Goal: Task Accomplishment & Management: Manage account settings

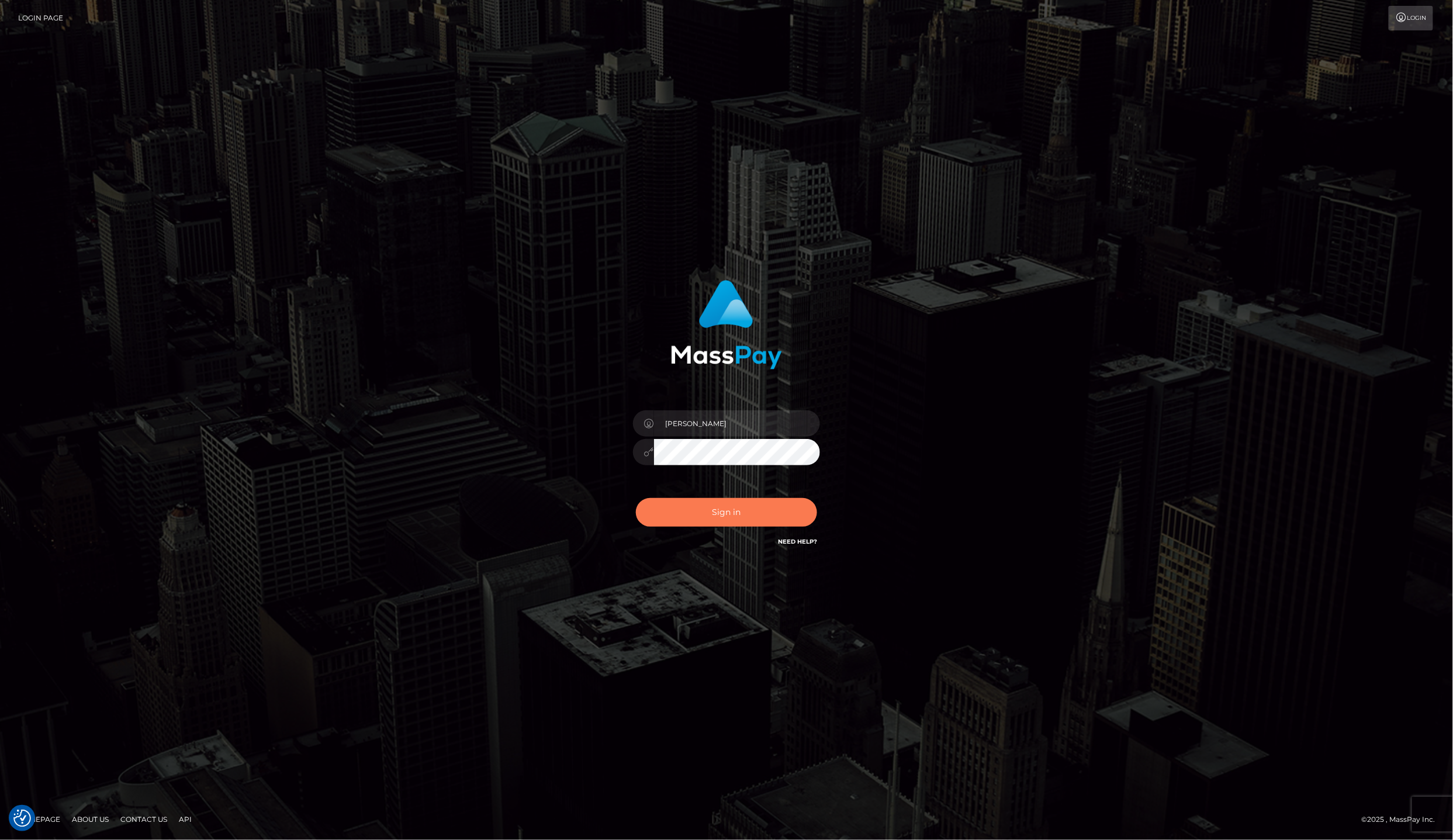
click at [732, 499] on button "Sign in" at bounding box center [726, 512] width 181 height 29
click at [735, 501] on button "Sign in" at bounding box center [726, 512] width 181 height 29
type input "Laila de Asis"
click at [734, 508] on button "Sign in" at bounding box center [726, 512] width 181 height 29
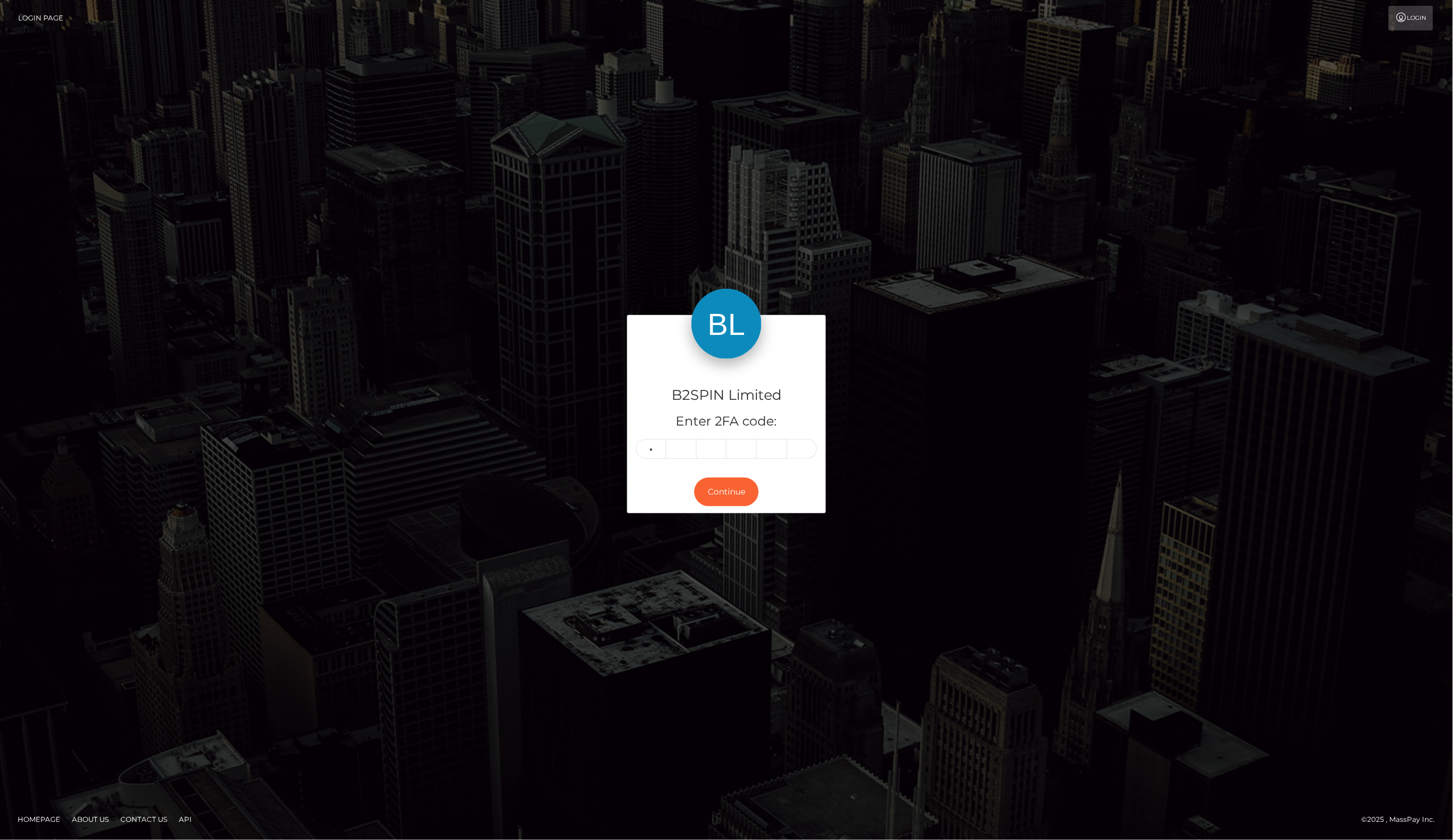
type input "1"
type input "4"
type input "2"
type input "8"
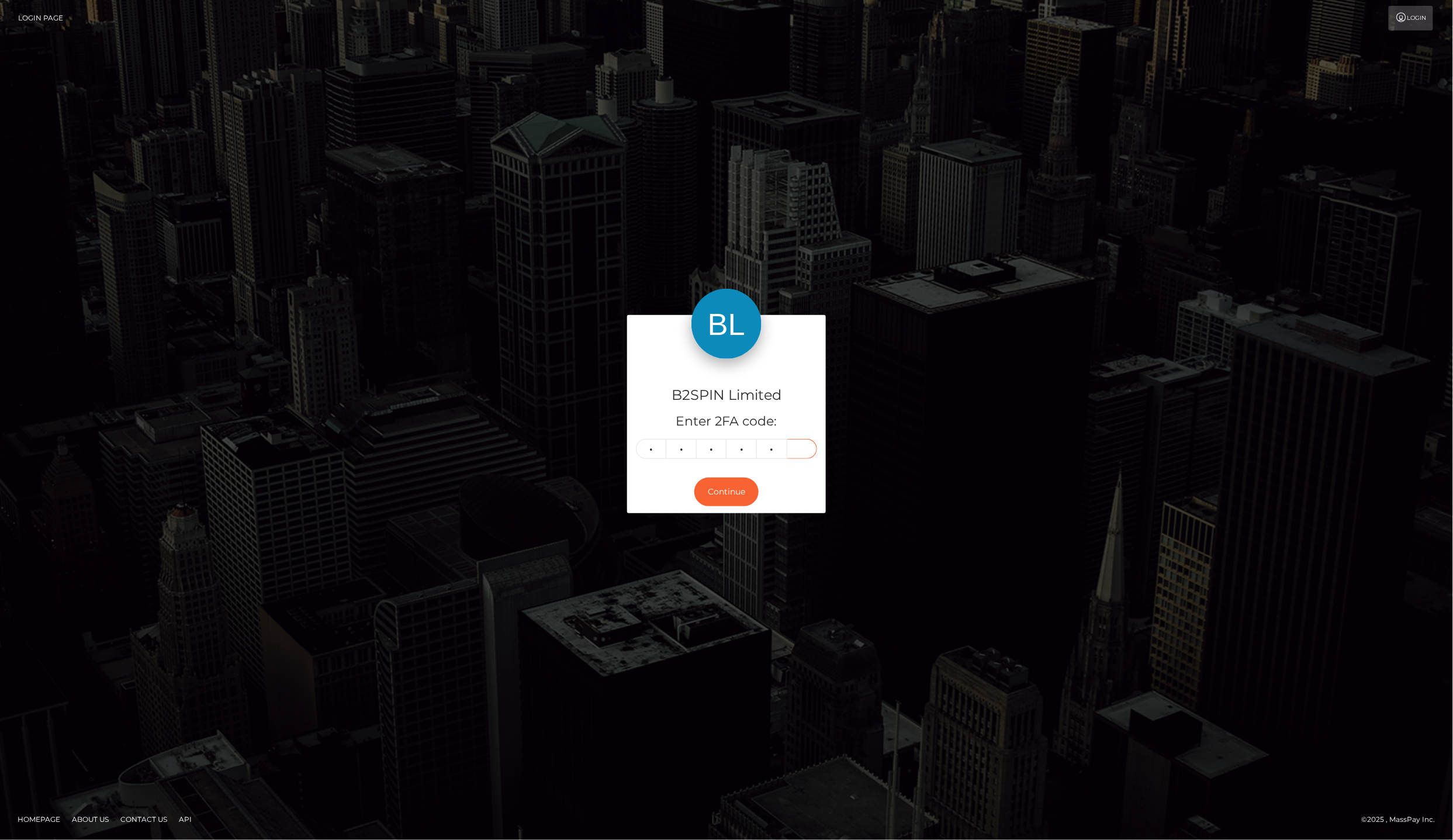
type input "1"
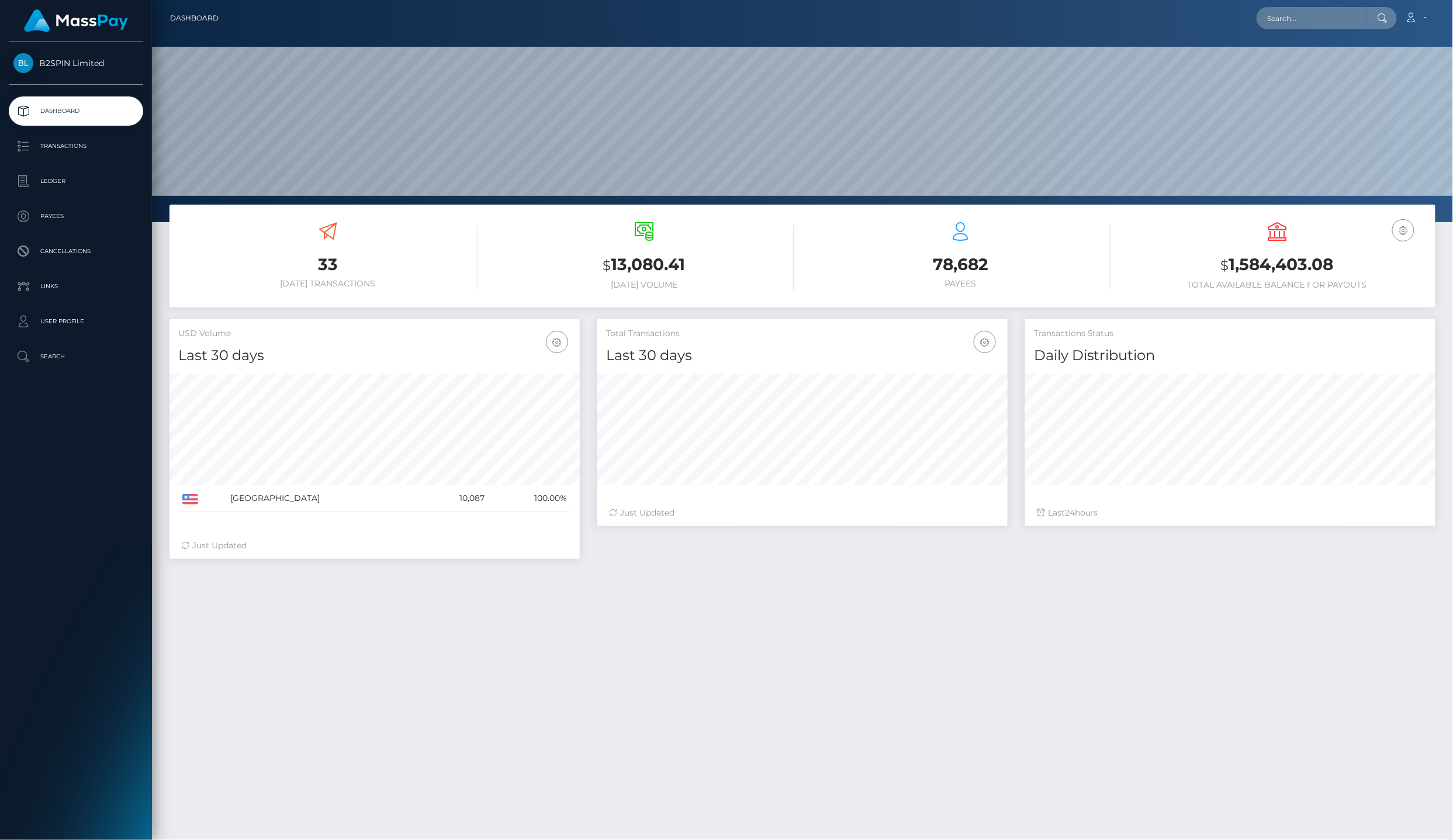
scroll to position [204, 410]
click at [43, 176] on p "Ledger" at bounding box center [76, 181] width 125 height 17
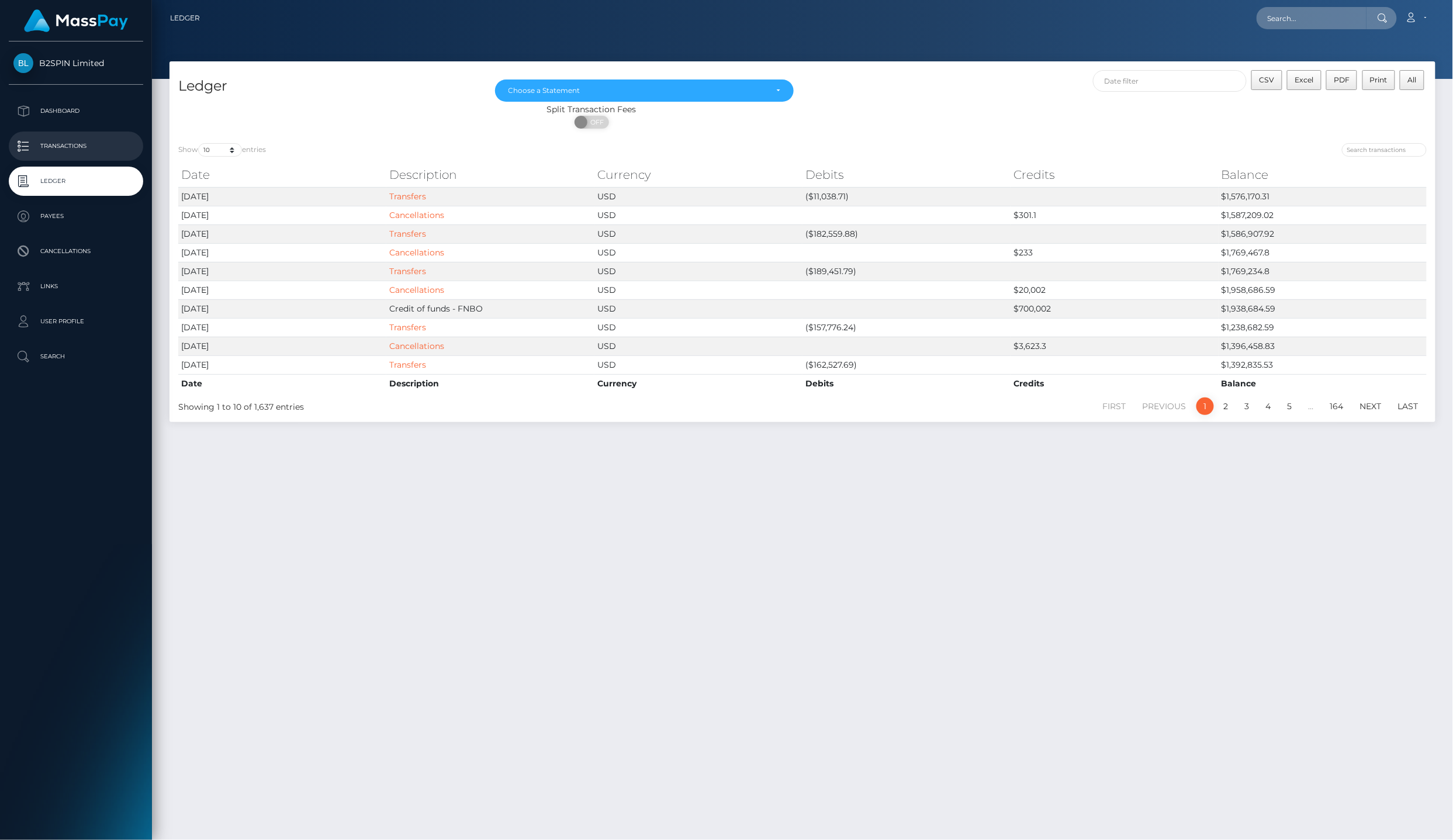
click at [93, 132] on link "Transactions" at bounding box center [76, 146] width 134 height 30
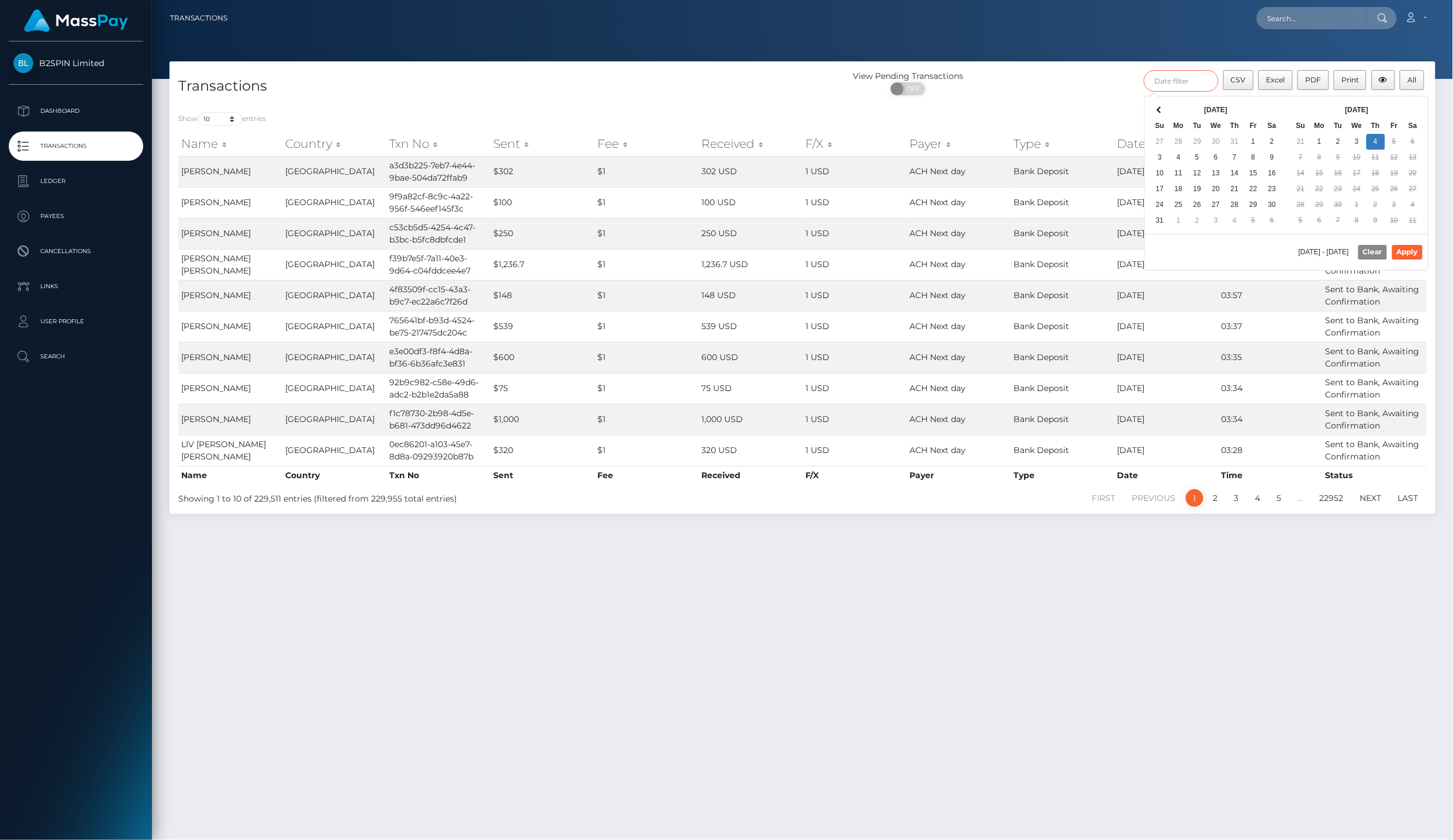
click at [1184, 83] on input "text" at bounding box center [1181, 81] width 75 height 21
click at [1154, 112] on th at bounding box center [1160, 110] width 19 height 16
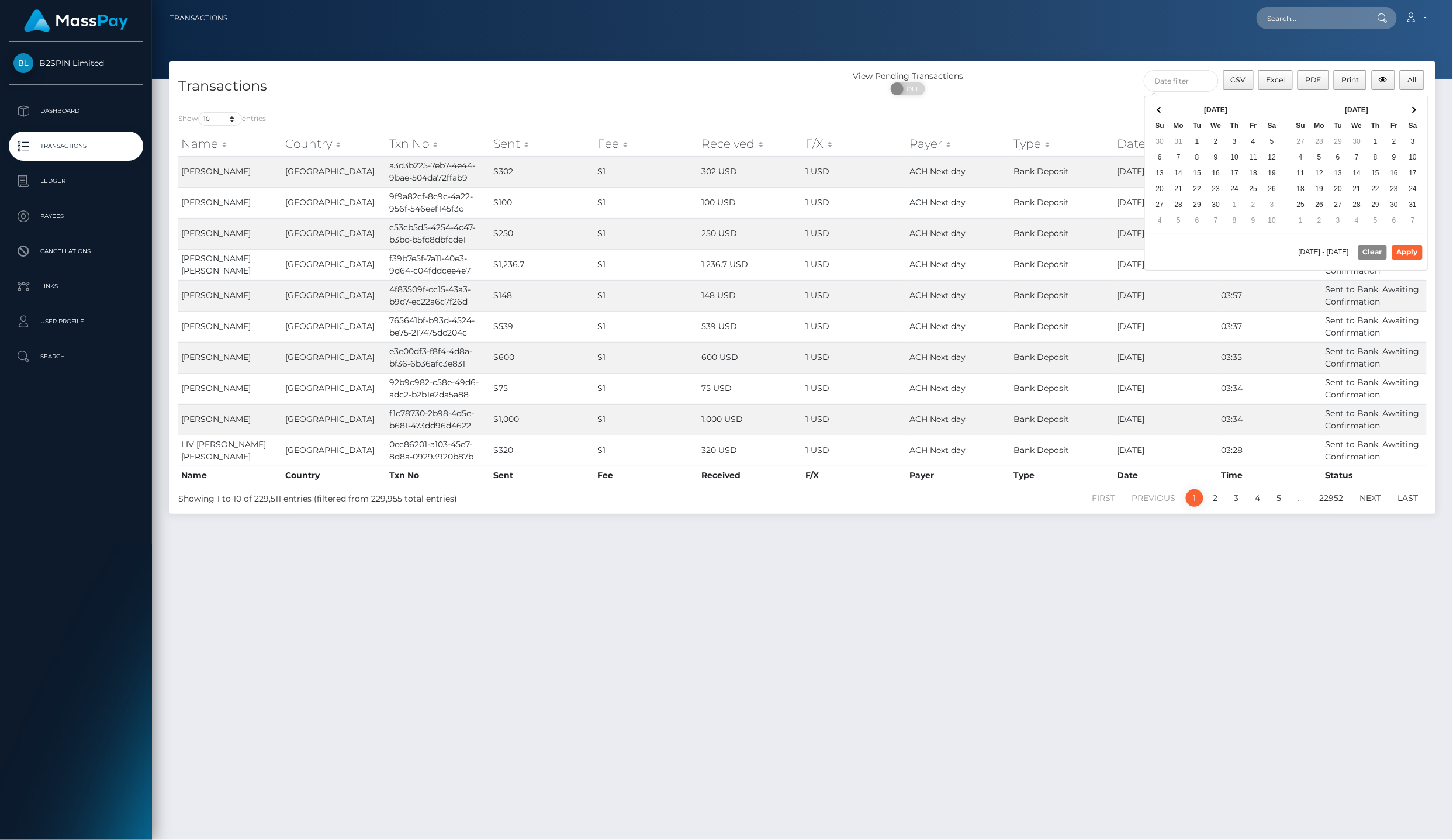
click at [1154, 112] on th at bounding box center [1160, 110] width 19 height 16
click at [1419, 109] on th at bounding box center [1413, 110] width 19 height 16
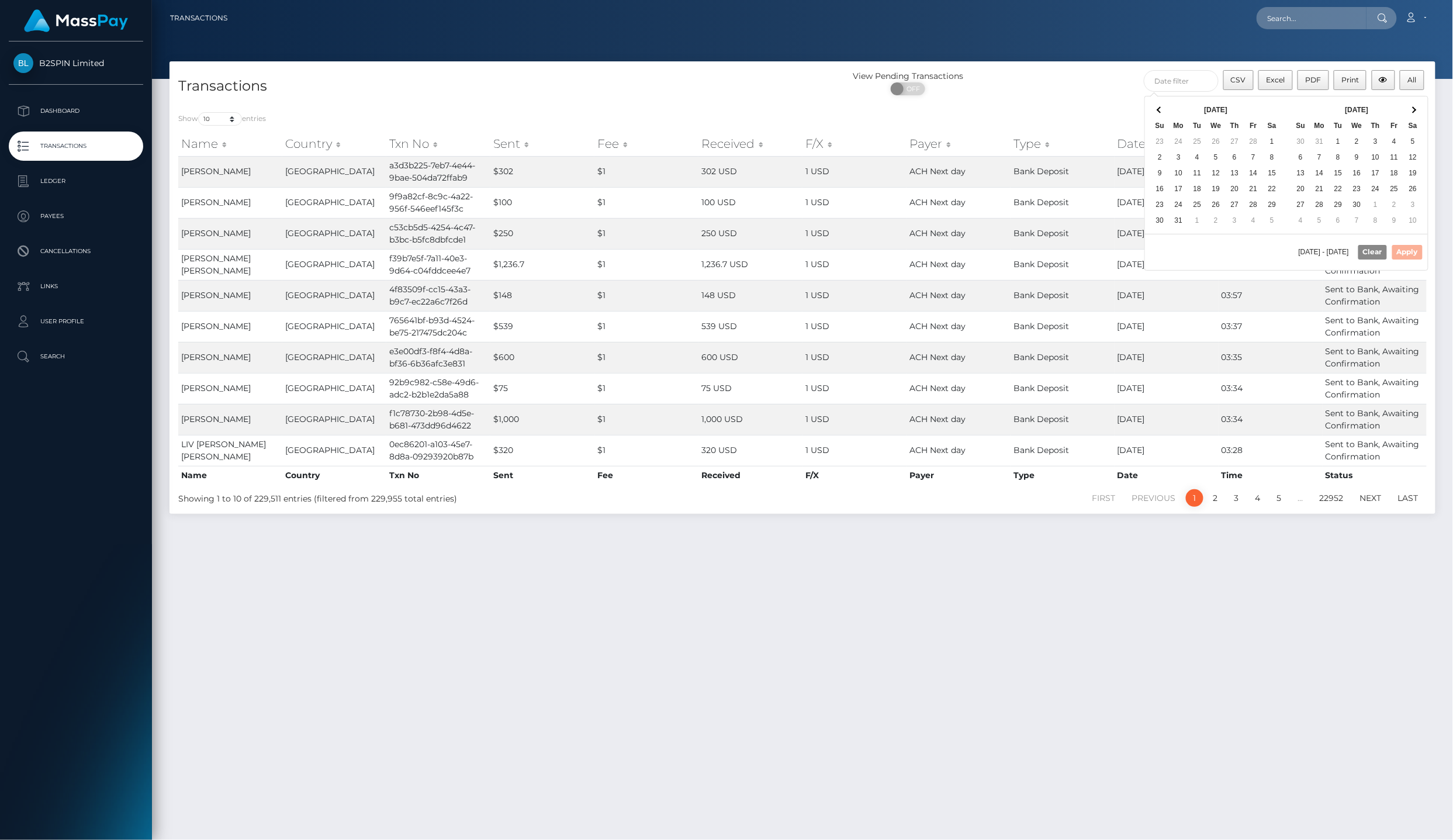
click at [1419, 109] on th at bounding box center [1413, 110] width 19 height 16
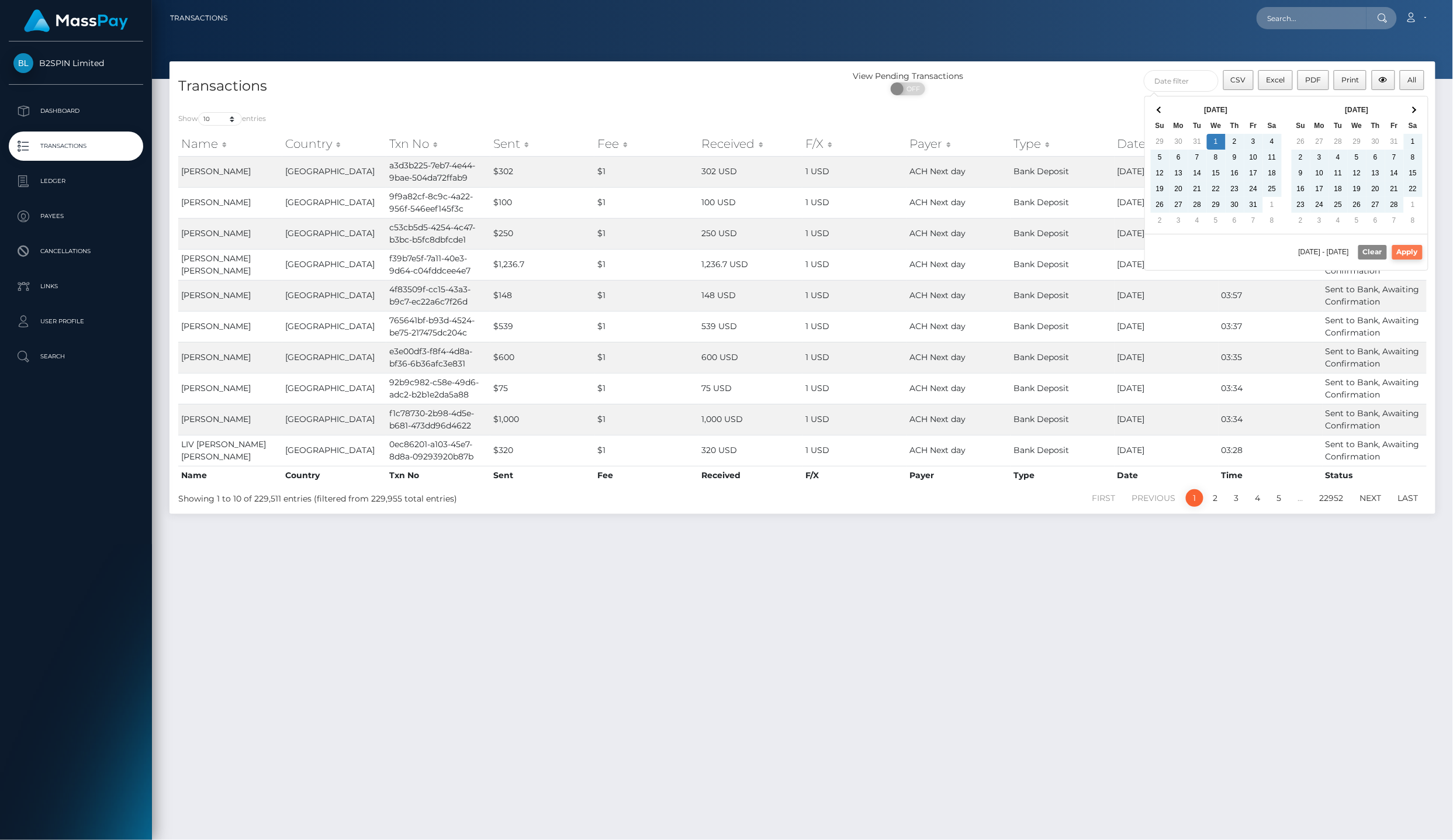
click at [1409, 252] on button "Apply" at bounding box center [1407, 252] width 30 height 14
type input "01/01/2025 - 09/04/2025"
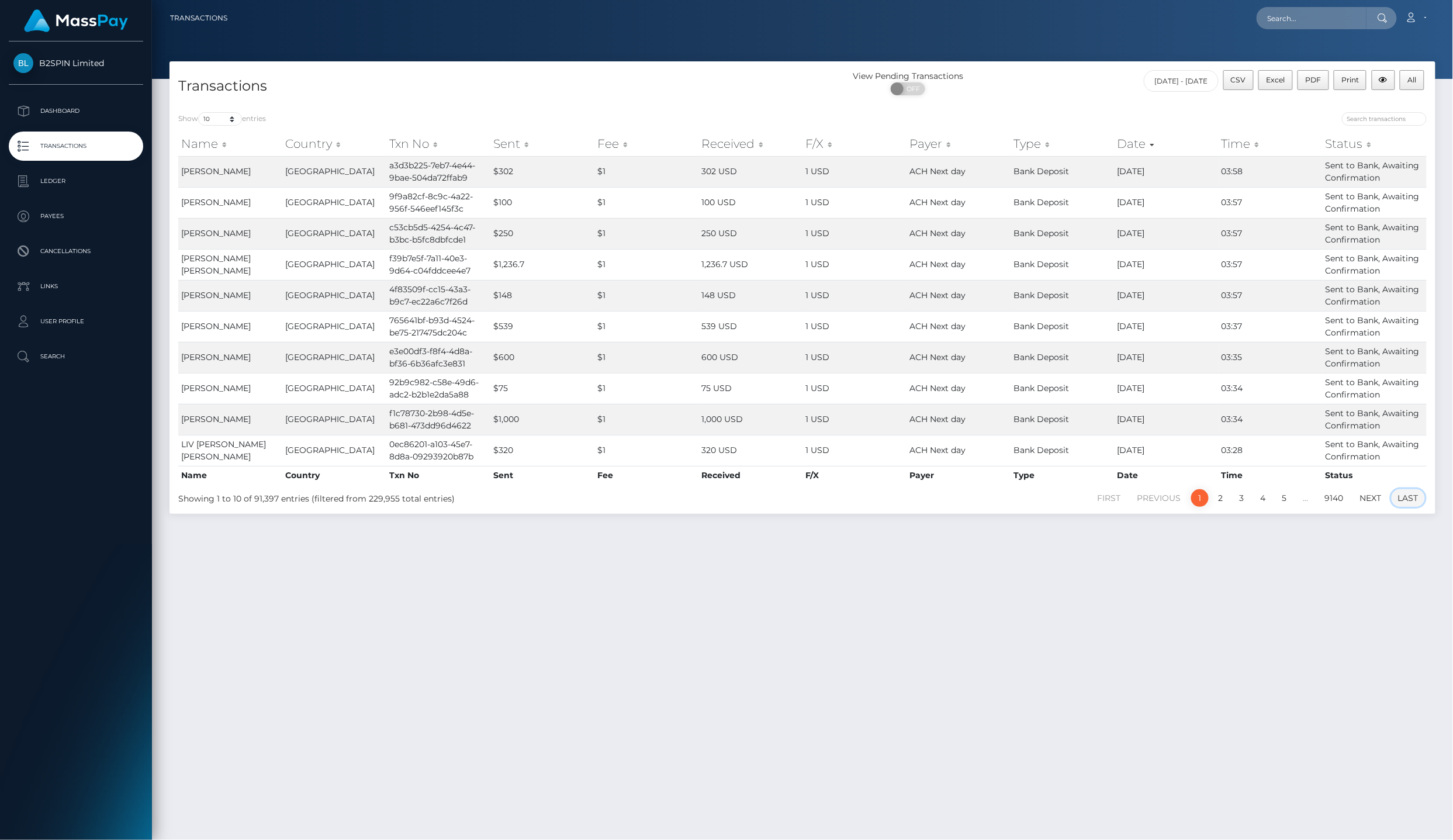
click at [1419, 491] on link "Last" at bounding box center [1409, 498] width 34 height 17
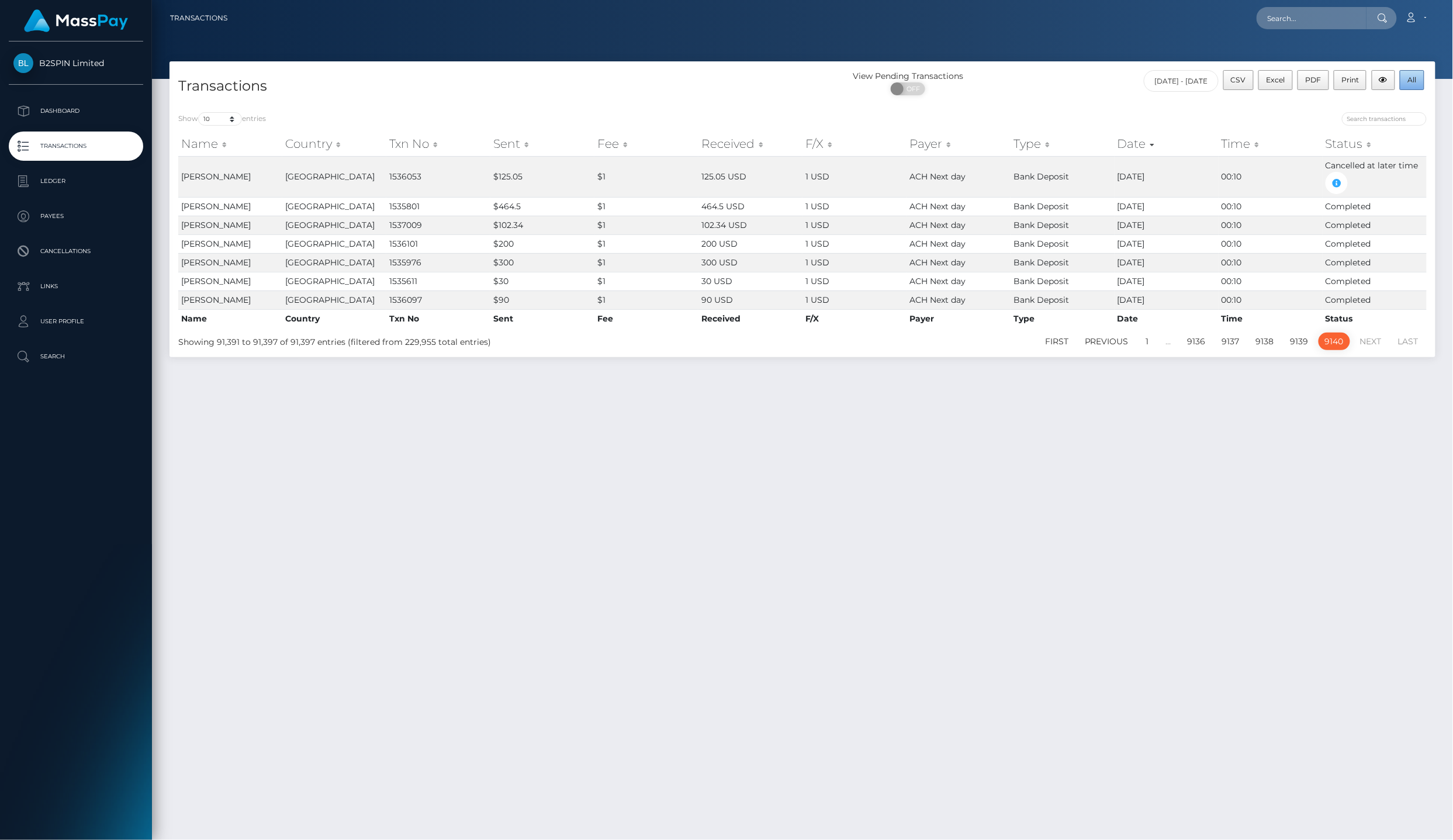
click at [1406, 80] on button "All" at bounding box center [1412, 80] width 25 height 20
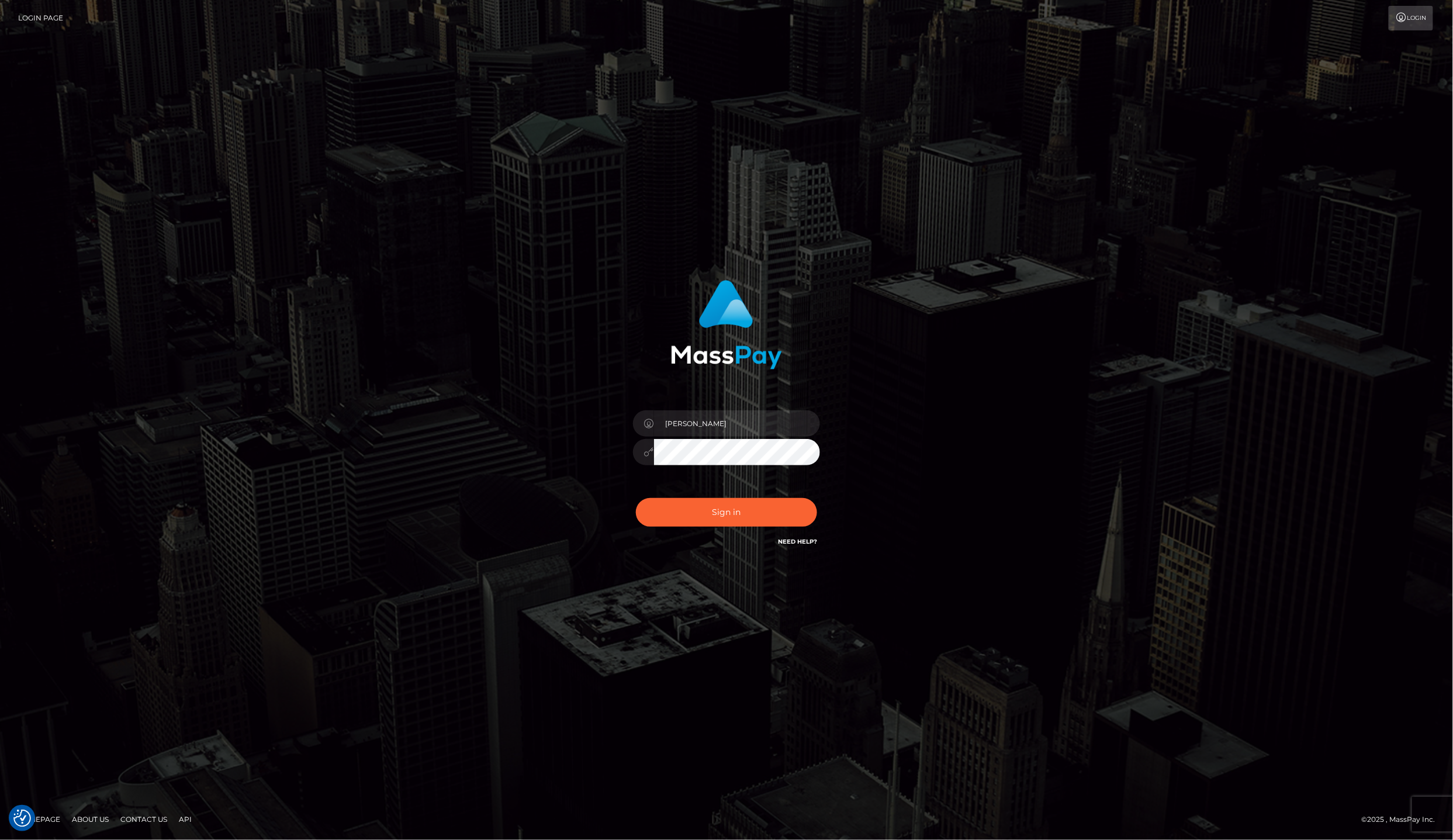
drag, startPoint x: 502, startPoint y: 408, endPoint x: 512, endPoint y: 412, distance: 10.8
click at [502, 408] on div "Laila de Asis Sign in" at bounding box center [726, 420] width 666 height 297
click at [720, 436] on input "Laila de Asis" at bounding box center [737, 423] width 166 height 26
type input "lailadeasis.vip"
click at [723, 512] on button "Sign in" at bounding box center [726, 512] width 181 height 29
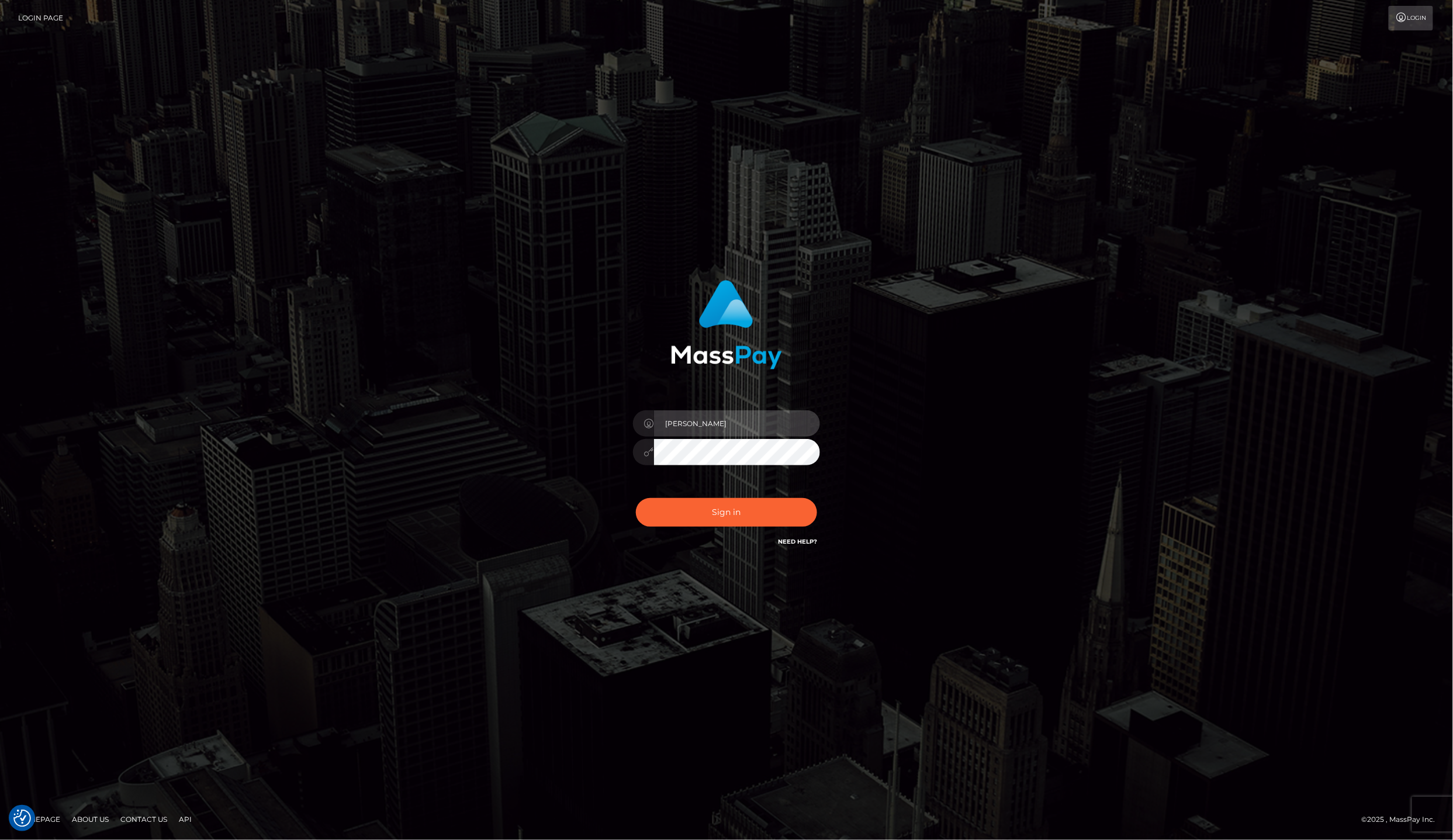
type input "lailadeasis.vip"
click at [769, 529] on div "Sign in Need Help?" at bounding box center [726, 516] width 205 height 52
click at [759, 508] on button "Sign in" at bounding box center [726, 512] width 181 height 29
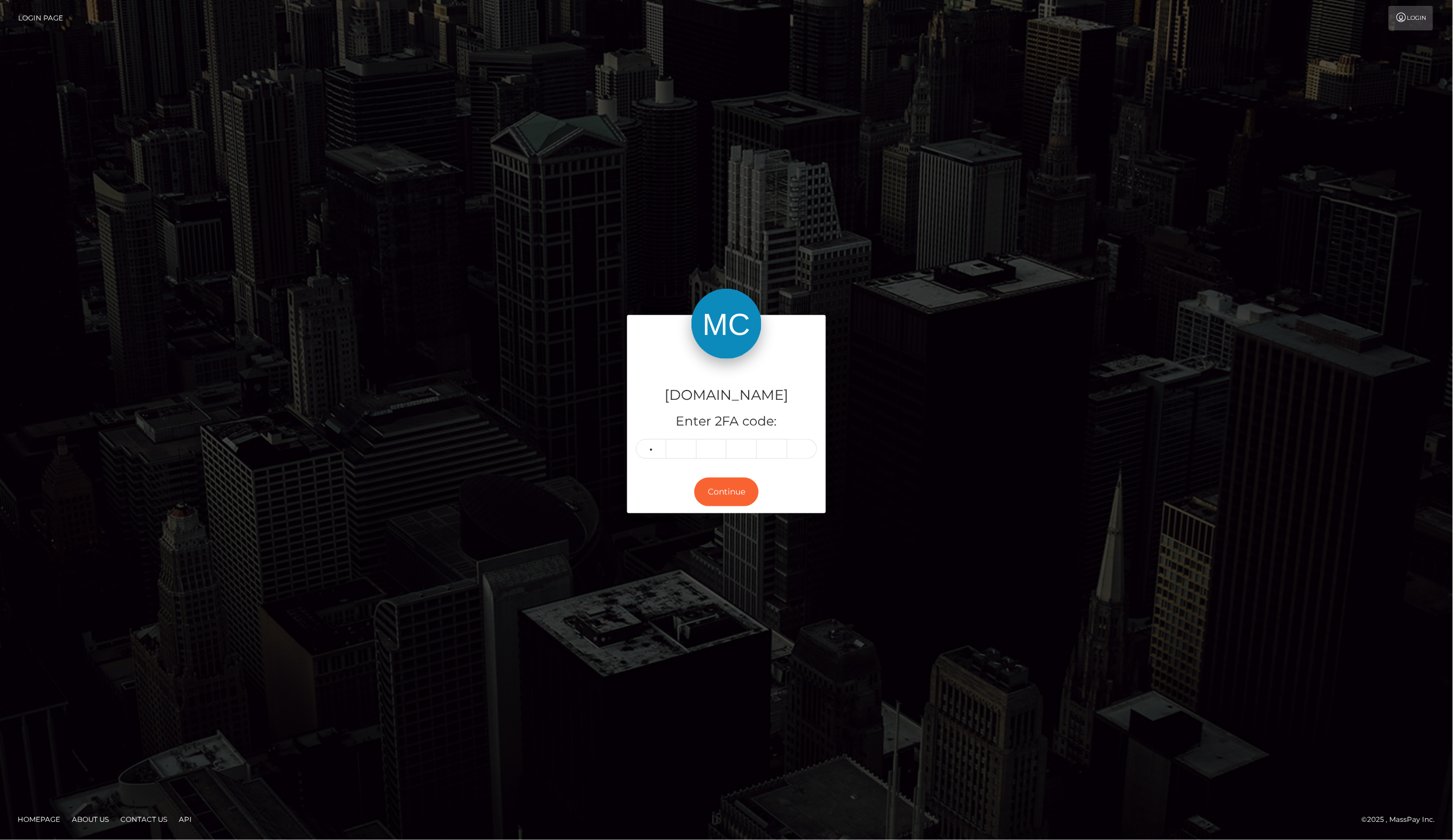
type input "8"
type input "1"
type input "8"
type input "5"
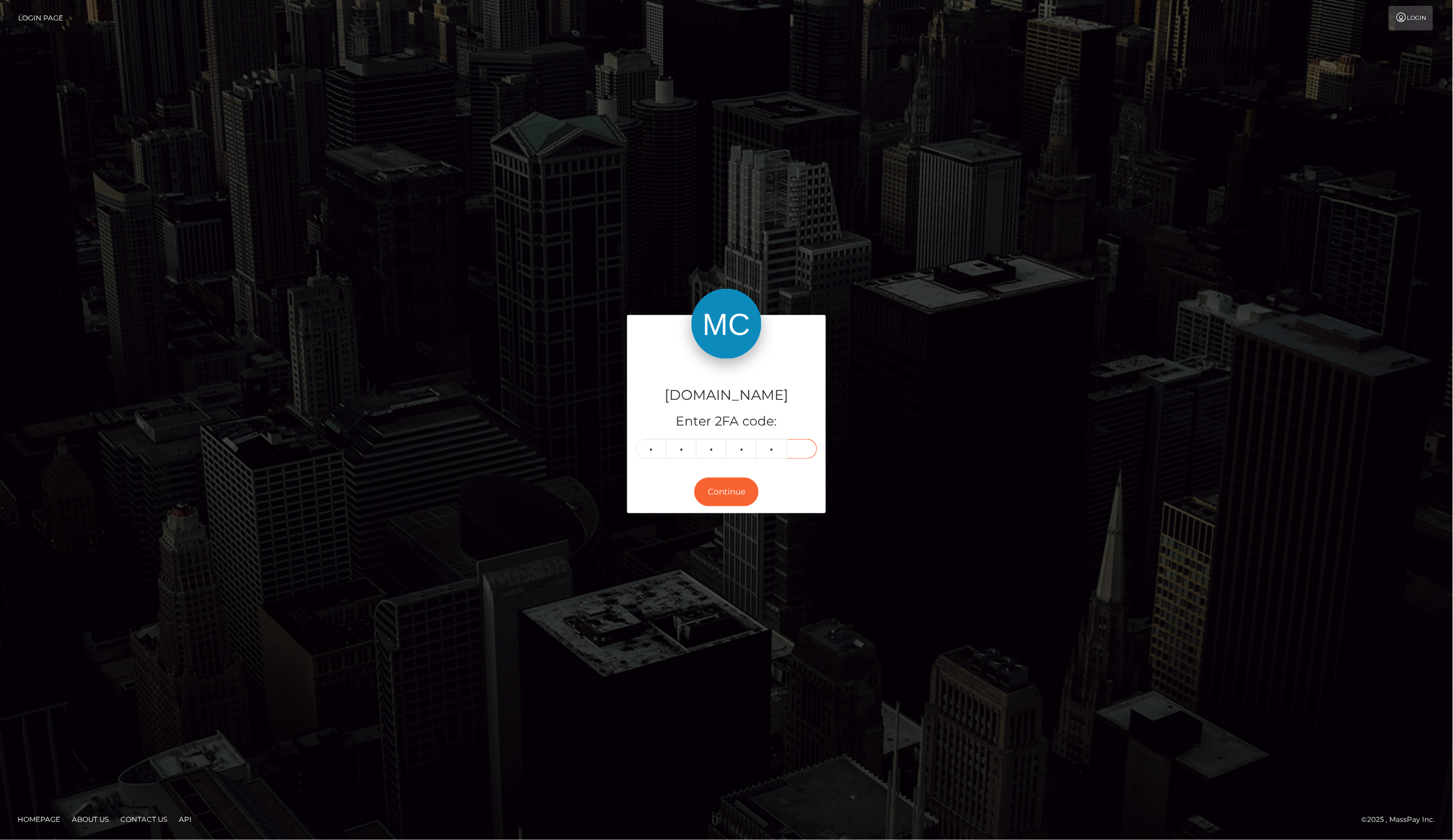
type input "6"
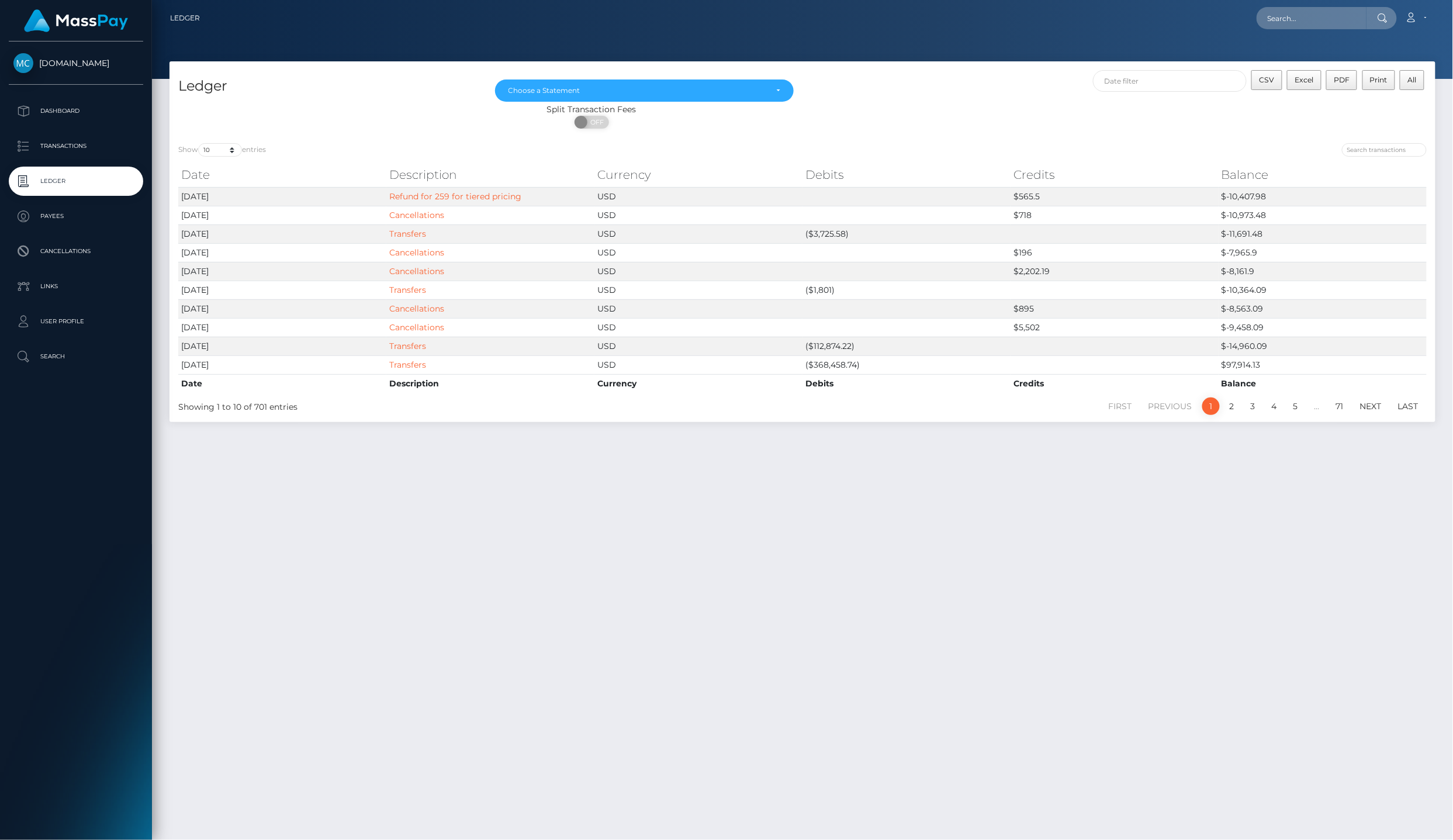
click at [94, 142] on p "Transactions" at bounding box center [76, 146] width 125 height 17
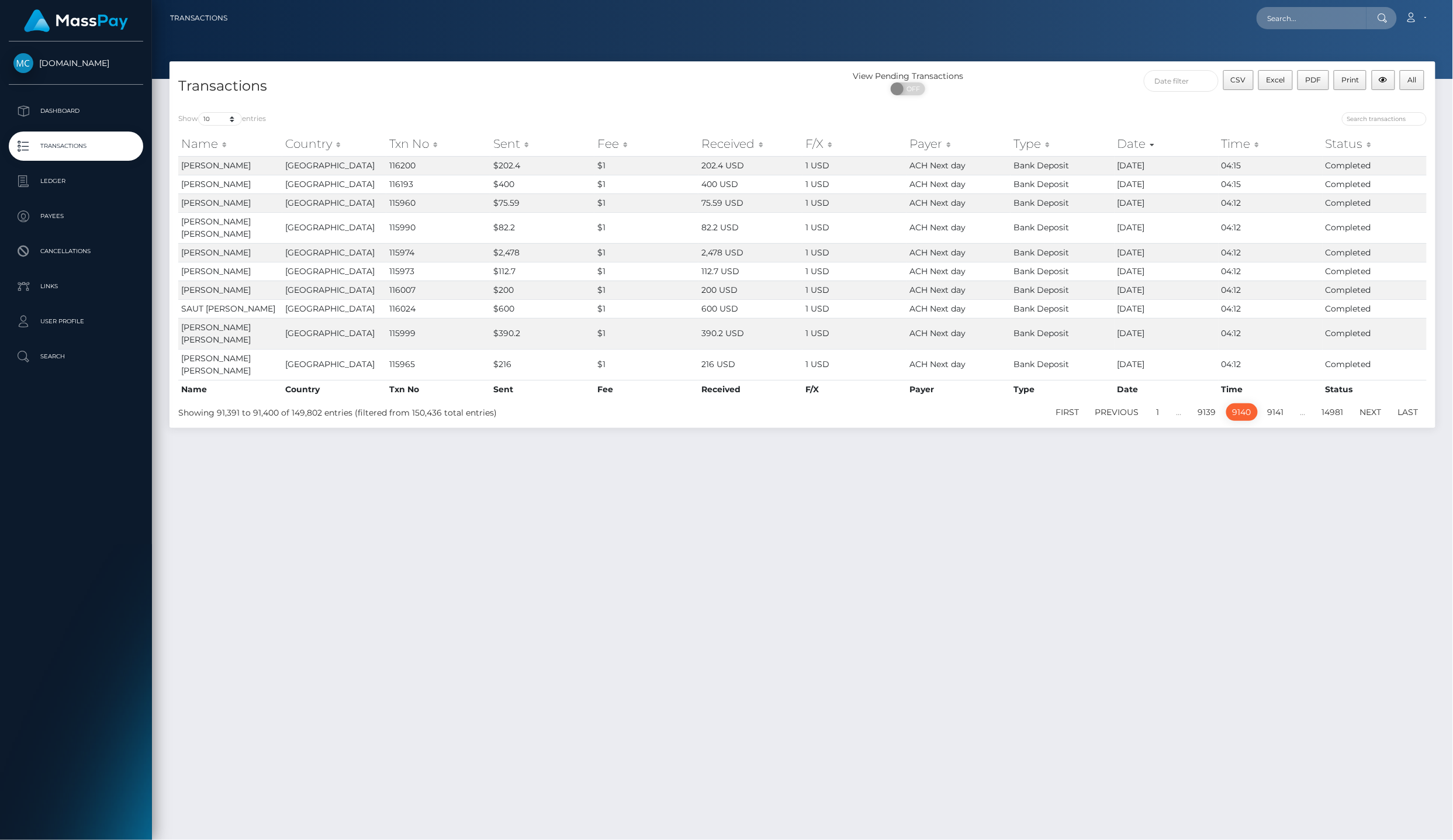
click at [380, 555] on div "Transactions View Pending Transactions ON OFF CSV Excel PDF Print All Show 10 2…" at bounding box center [802, 445] width 1301 height 768
click at [1078, 421] on link "First" at bounding box center [1068, 412] width 36 height 17
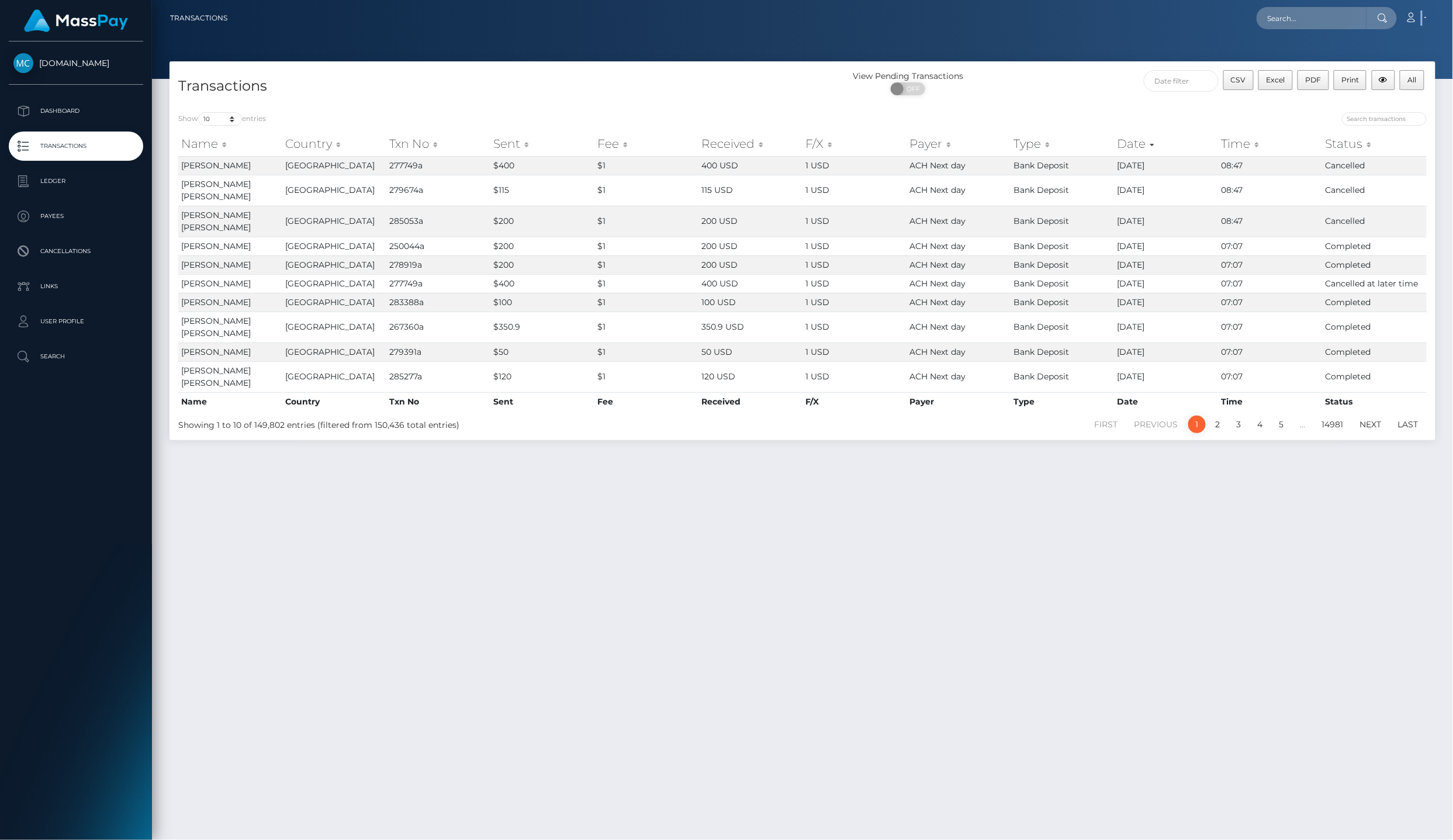
click at [1425, 22] on link "Account" at bounding box center [1415, 18] width 34 height 25
click at [1411, 64] on link "Logout" at bounding box center [1388, 75] width 93 height 21
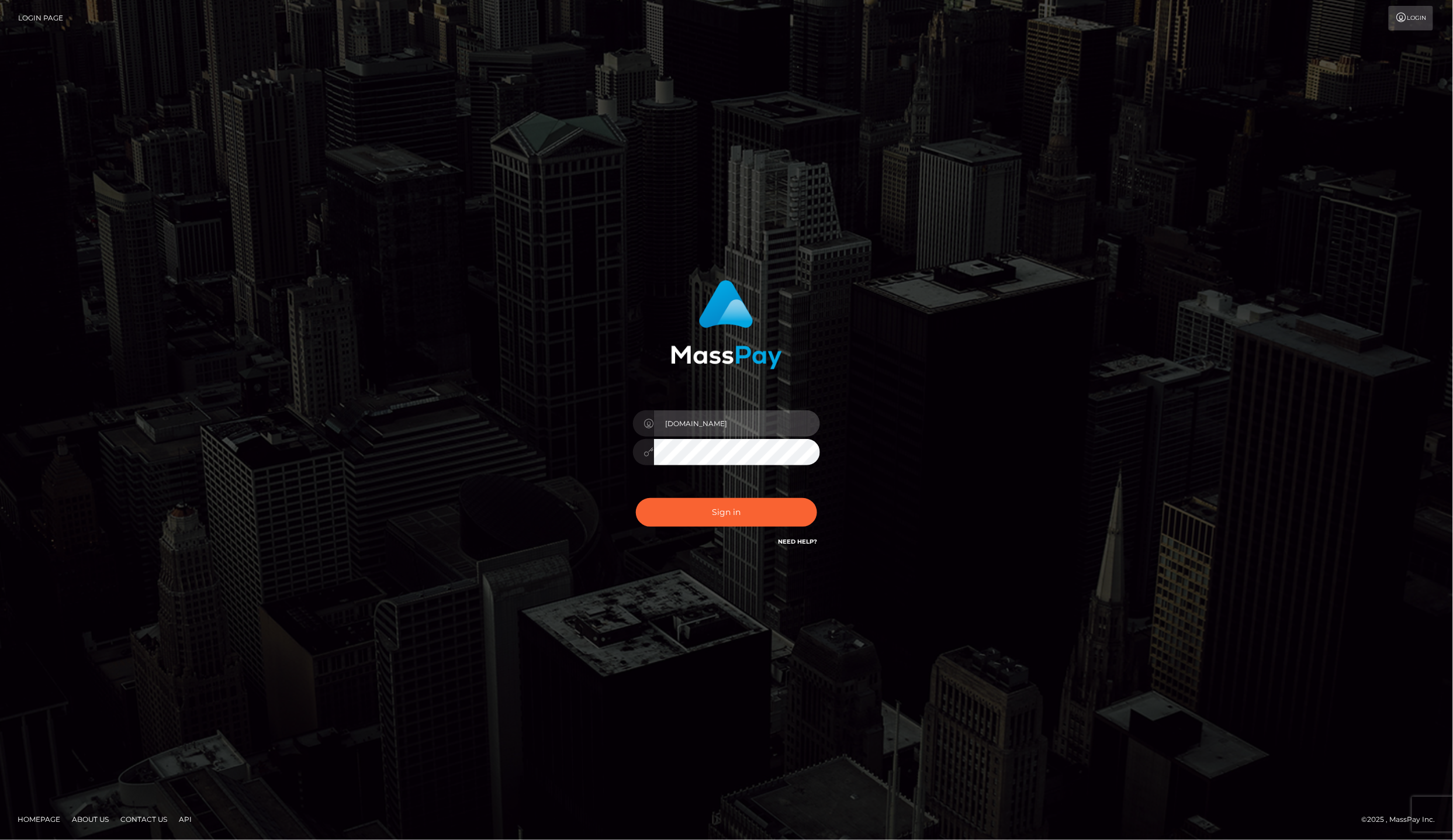
click at [751, 423] on input "lailadeasis.vip" at bounding box center [737, 423] width 166 height 26
type input "Laila de Asis"
click at [756, 504] on button "Sign in" at bounding box center [726, 512] width 181 height 29
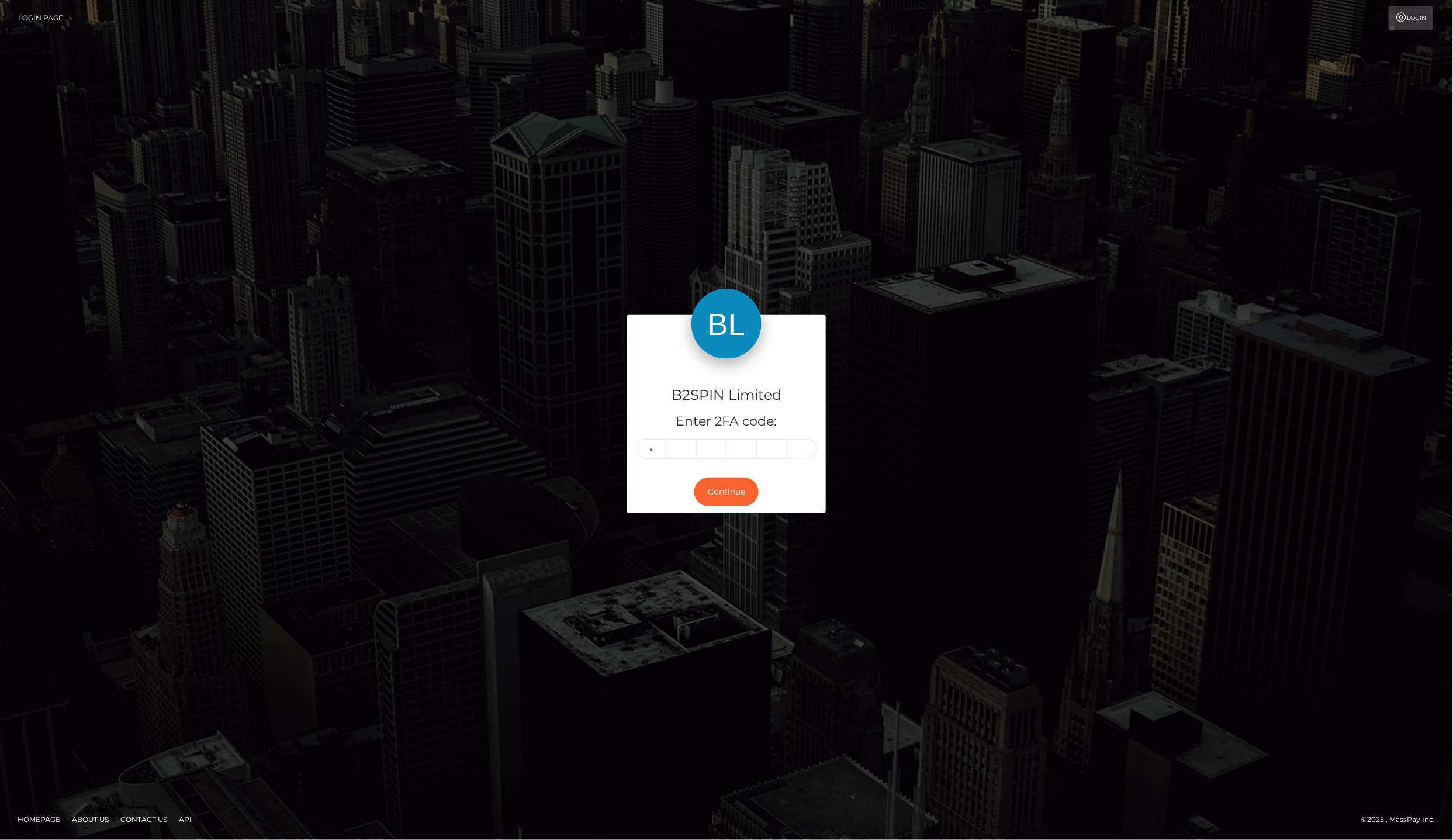
type input "7"
type input "5"
type input "0"
type input "6"
type input "9"
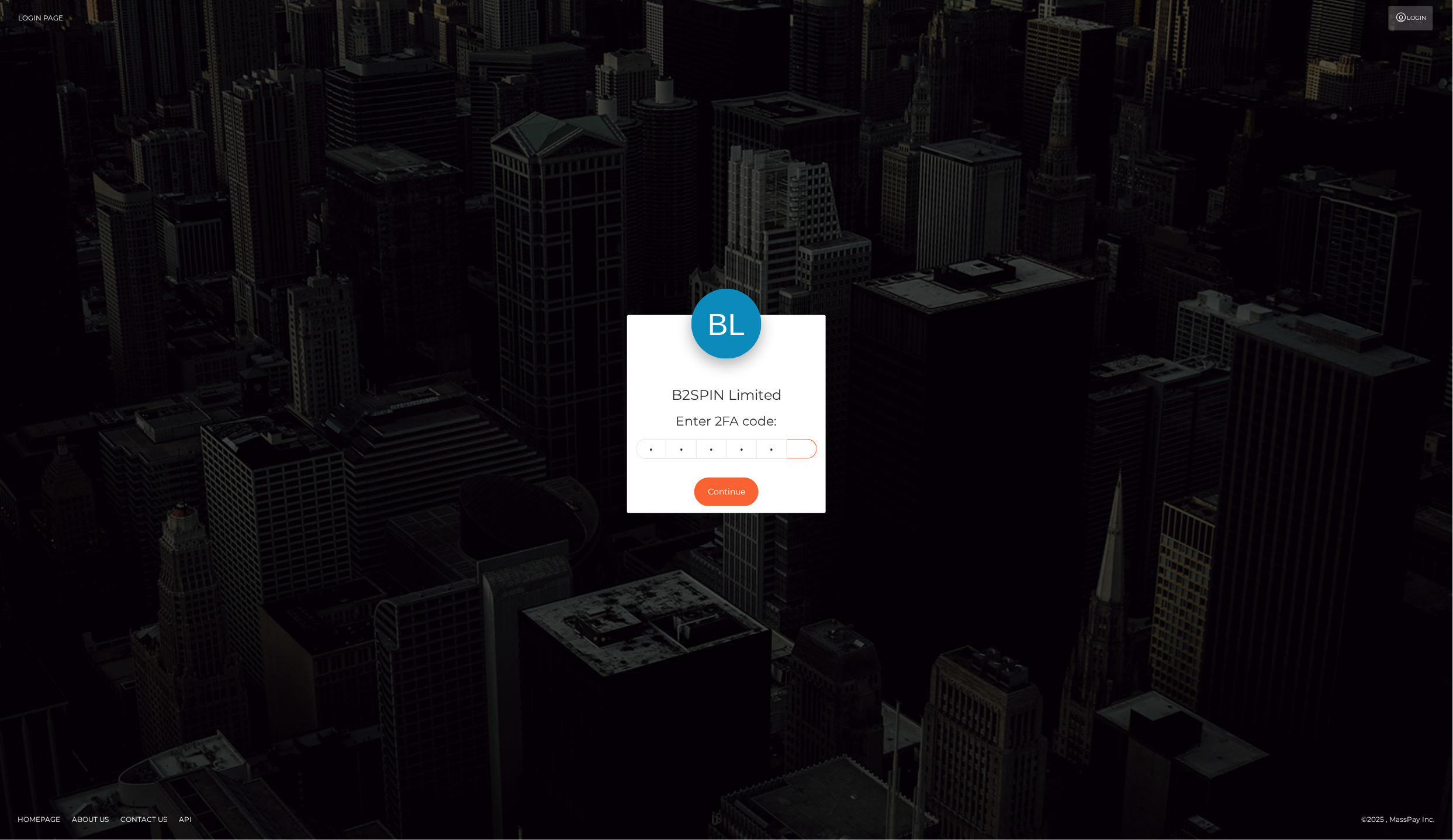
type input "4"
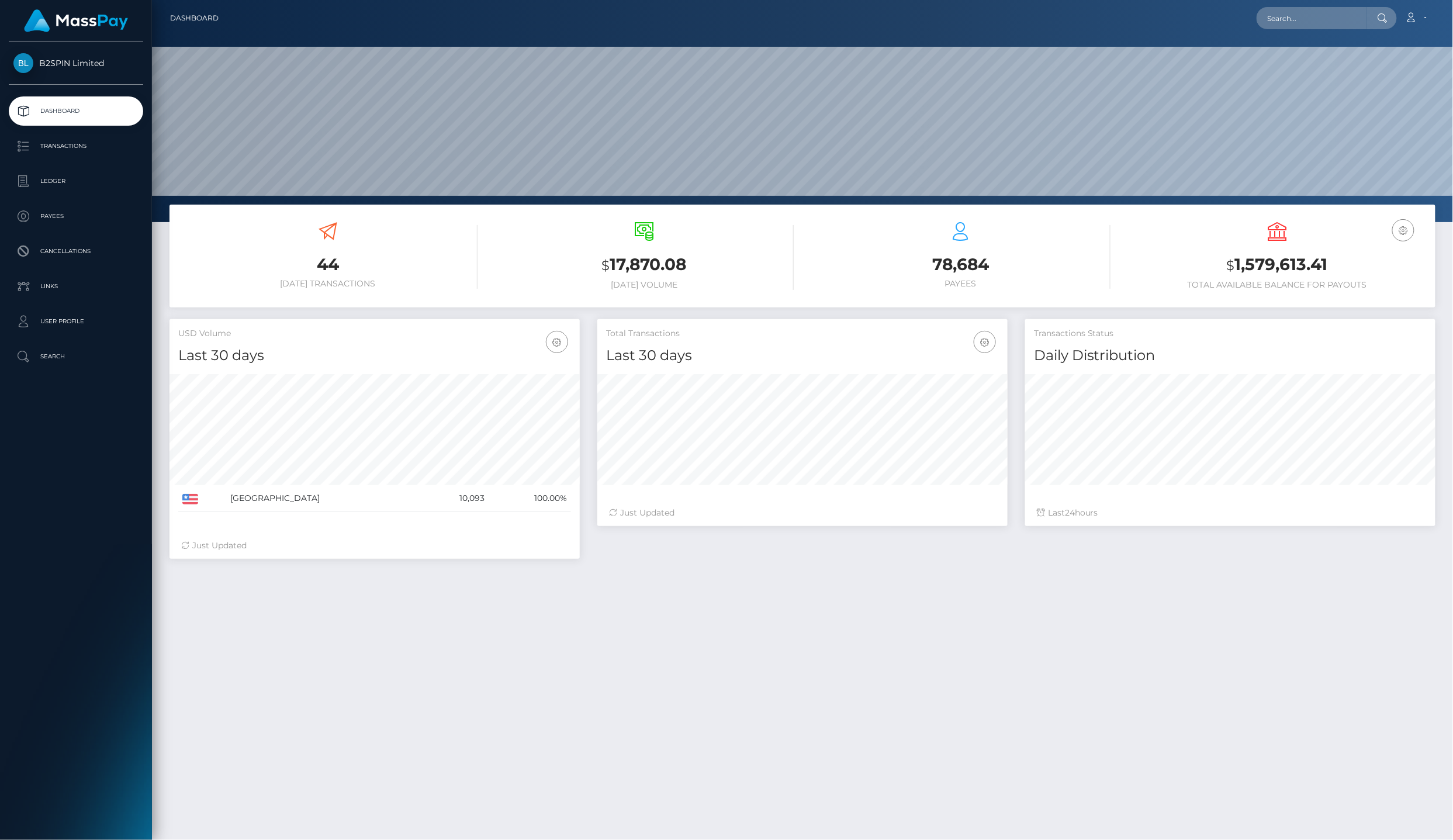
scroll to position [204, 410]
click at [94, 179] on p "Ledger" at bounding box center [76, 181] width 125 height 17
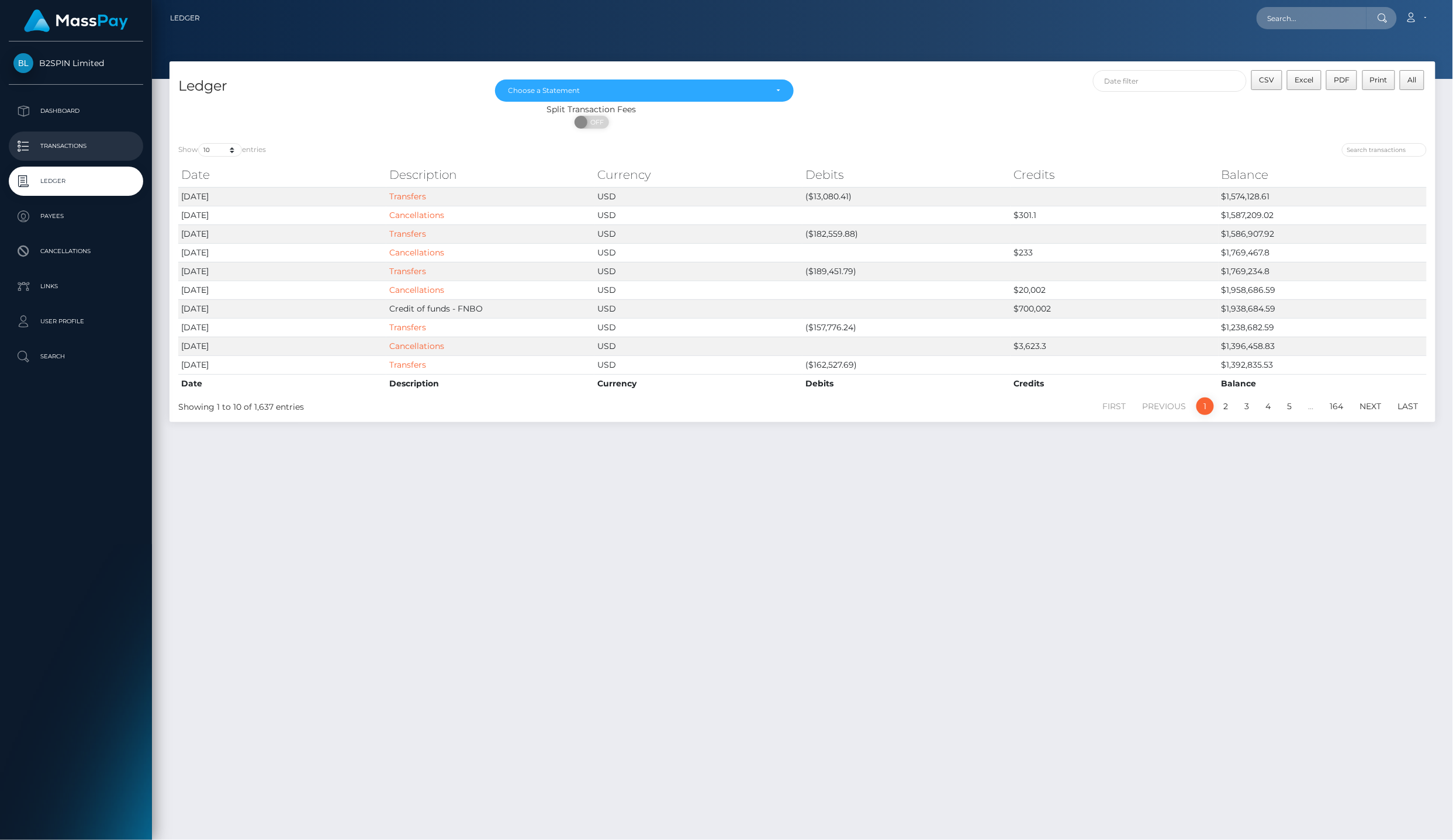
click at [93, 150] on link "Transactions" at bounding box center [76, 146] width 134 height 30
